Goal: Transaction & Acquisition: Purchase product/service

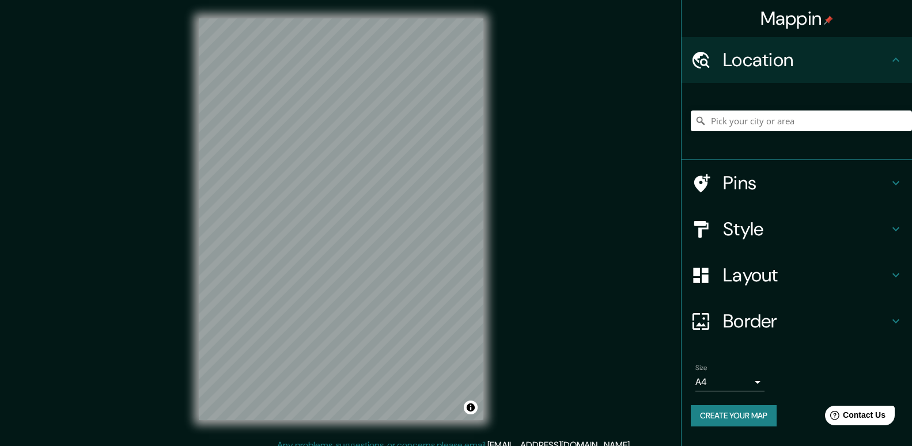
click at [903, 229] on div "Style" at bounding box center [796, 229] width 230 height 46
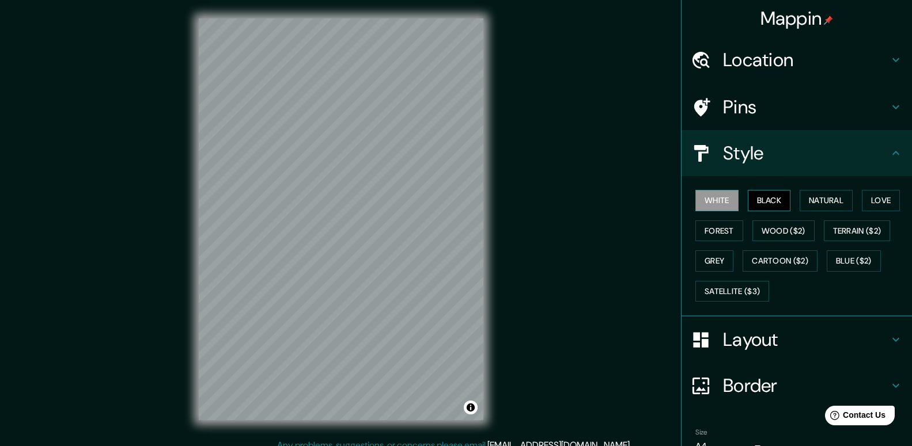
click at [774, 202] on button "Black" at bounding box center [768, 200] width 43 height 21
click at [829, 200] on button "Natural" at bounding box center [825, 200] width 53 height 21
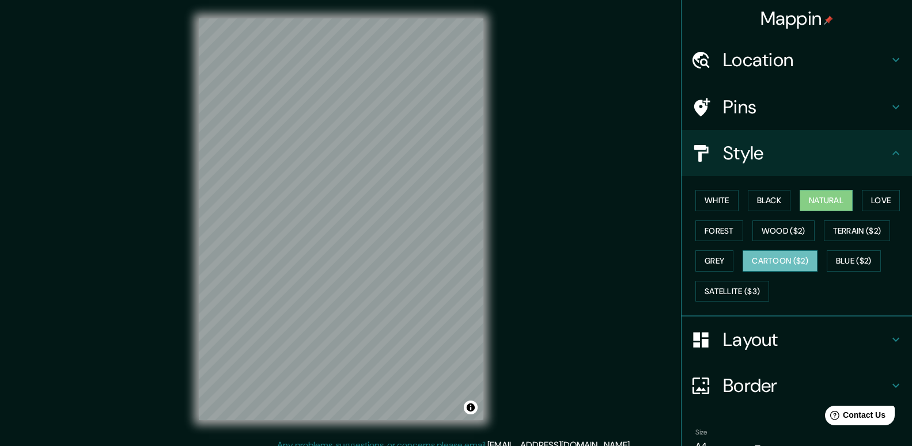
click at [788, 264] on button "Cartoon ($2)" at bounding box center [779, 261] width 75 height 21
click at [776, 60] on h4 "Location" at bounding box center [806, 59] width 166 height 23
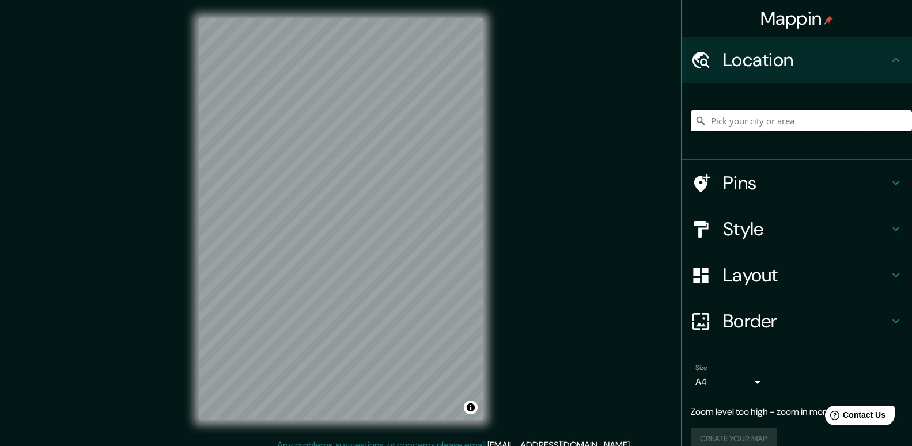
click at [749, 122] on input "Pick your city or area" at bounding box center [800, 121] width 221 height 21
type input "[GEOGRAPHIC_DATA]"
click at [754, 384] on body "Mappin Location [GEOGRAPHIC_DATA] [GEOGRAPHIC_DATA] [GEOGRAPHIC_DATA] Camps [GE…" at bounding box center [456, 223] width 912 height 446
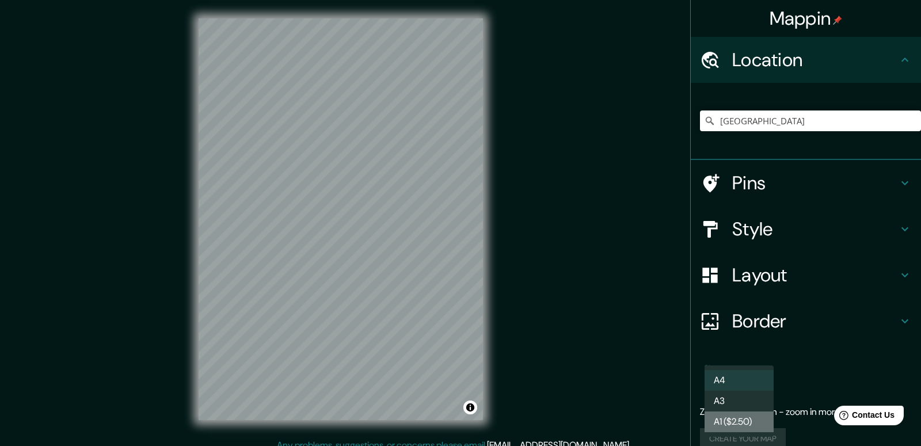
click at [739, 420] on li "A1 ($2.50)" at bounding box center [739, 422] width 69 height 21
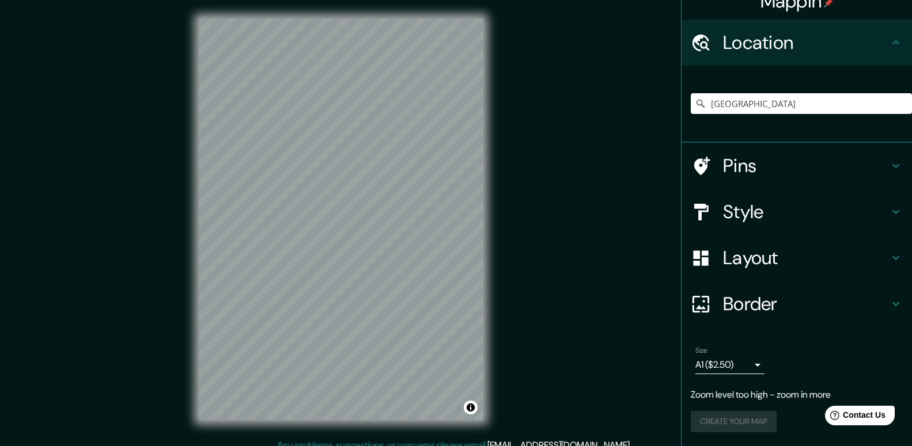
click at [491, 226] on div "© Mapbox © OpenStreetMap Improve this map" at bounding box center [340, 219] width 321 height 439
